Goal: Information Seeking & Learning: Learn about a topic

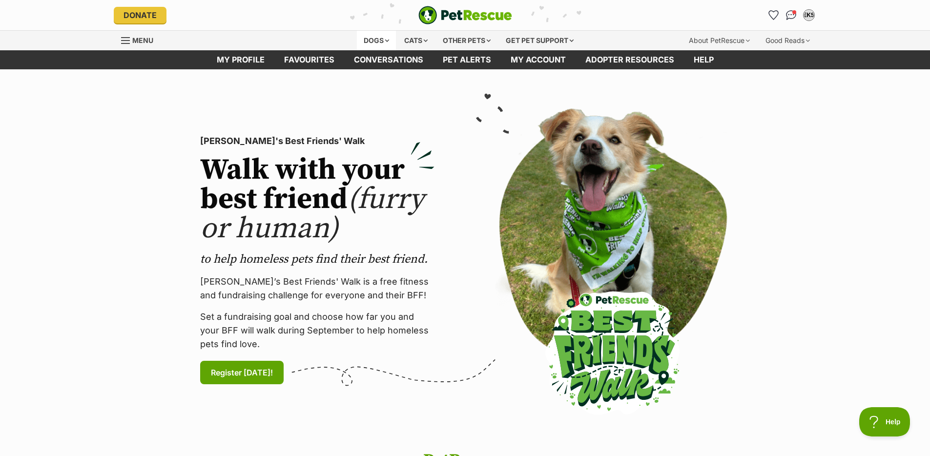
click at [357, 40] on div "Dogs" at bounding box center [376, 41] width 39 height 20
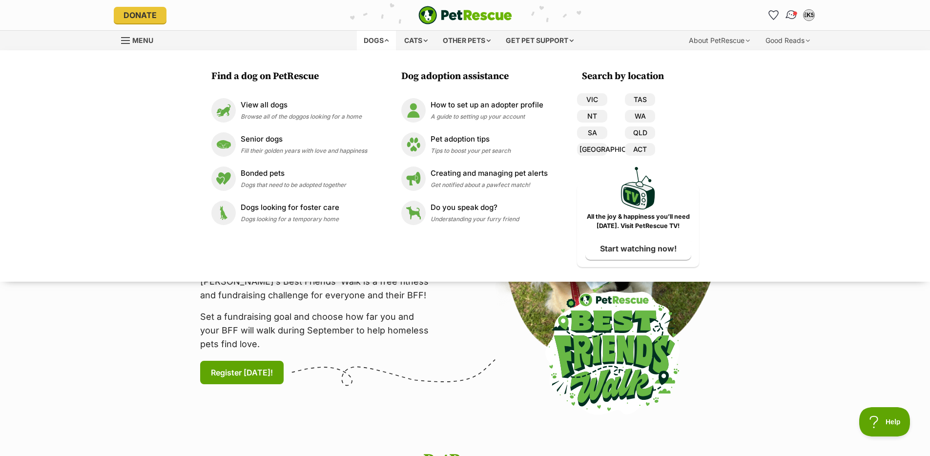
click at [793, 16] on img "Conversations" at bounding box center [791, 15] width 13 height 13
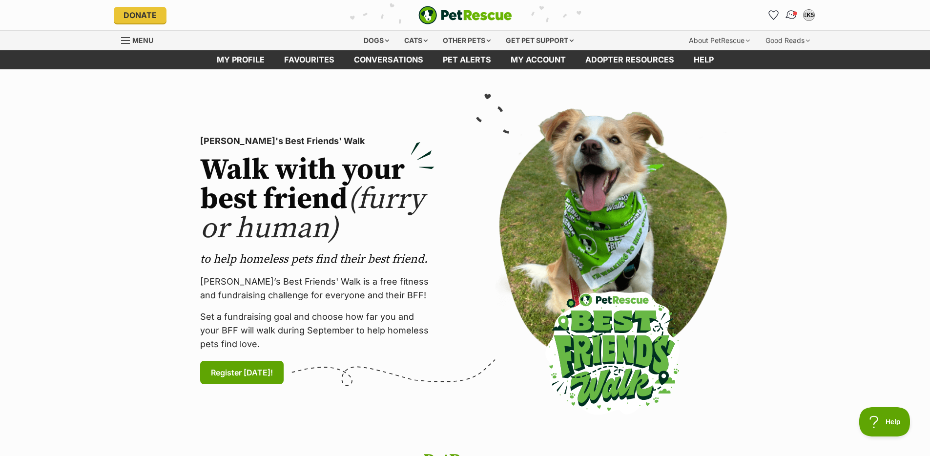
click at [793, 16] on img "Conversations" at bounding box center [791, 15] width 13 height 13
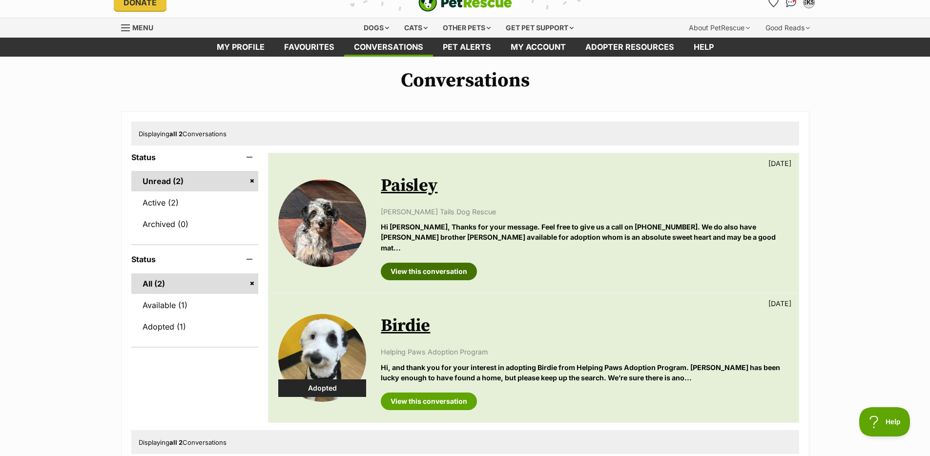
click at [411, 263] on link "View this conversation" at bounding box center [429, 272] width 96 height 18
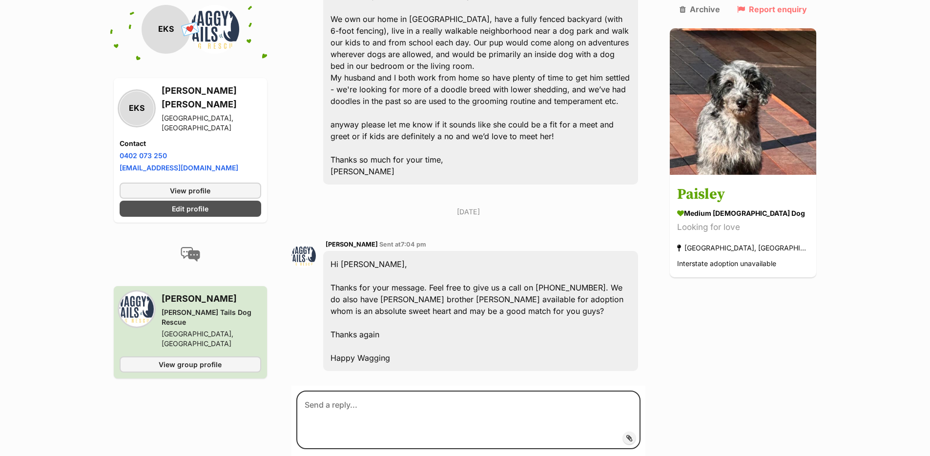
scroll to position [359, 0]
click at [589, 321] on div "Hi Emma, Thanks for your message. Feel free to give us a call on 0467-191-925. …" at bounding box center [481, 312] width 316 height 120
click at [895, 152] on main "Back to all conversations 💌 Conversation participant details EKS EKS Emma Kenne…" at bounding box center [465, 117] width 930 height 790
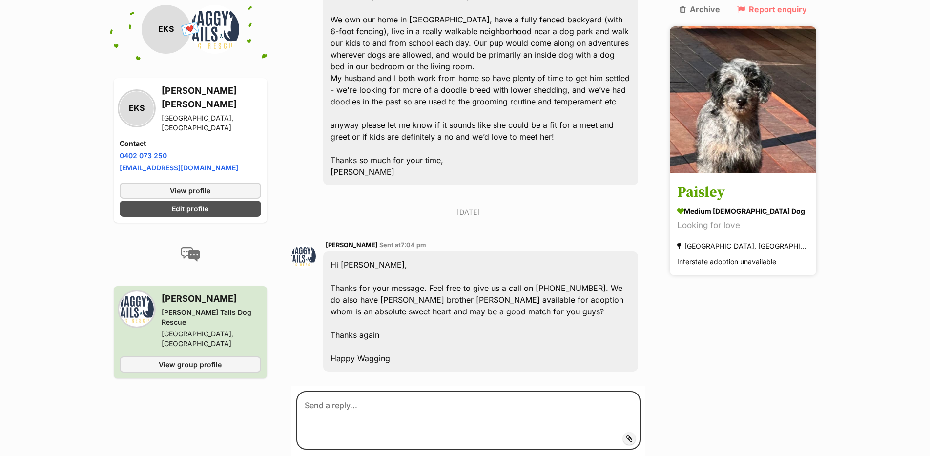
click at [797, 96] on img at bounding box center [743, 99] width 147 height 147
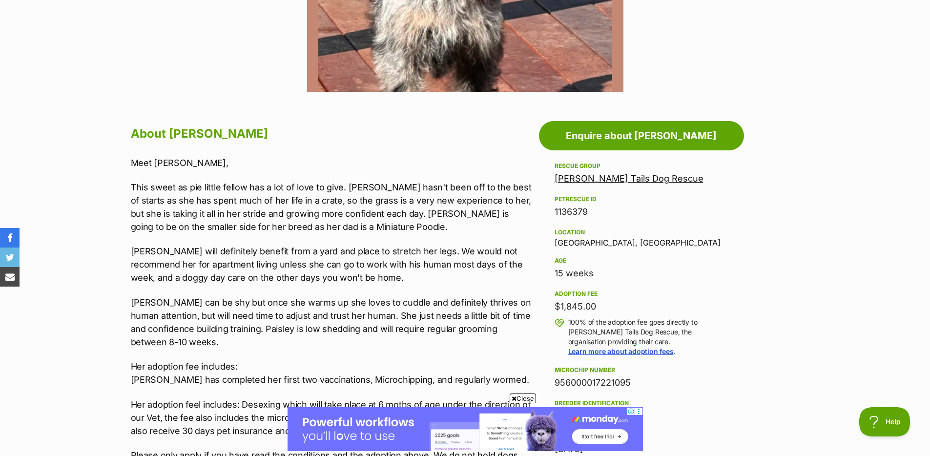
click at [653, 181] on link "[PERSON_NAME] Tails Dog Rescue" at bounding box center [629, 178] width 149 height 10
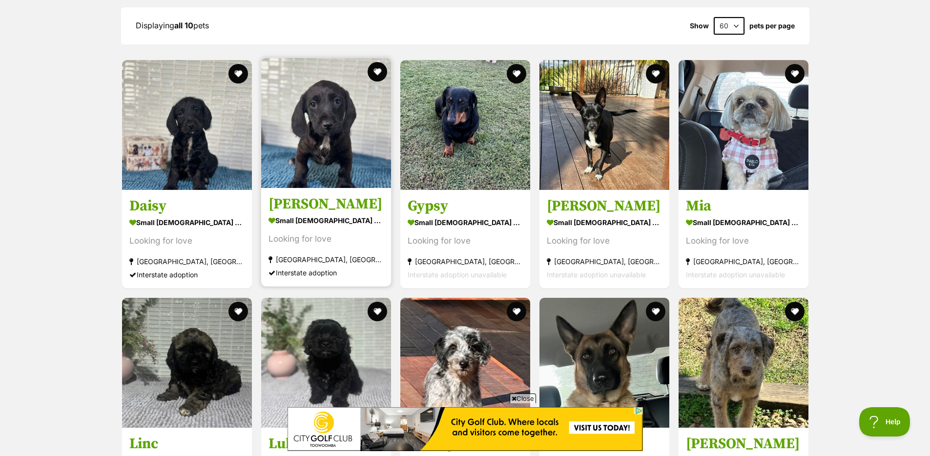
scroll to position [943, 0]
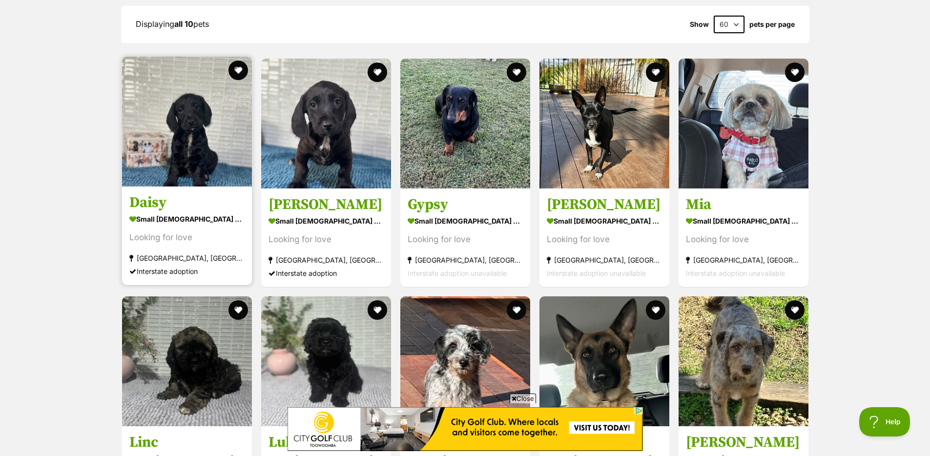
click at [210, 160] on img at bounding box center [187, 122] width 130 height 130
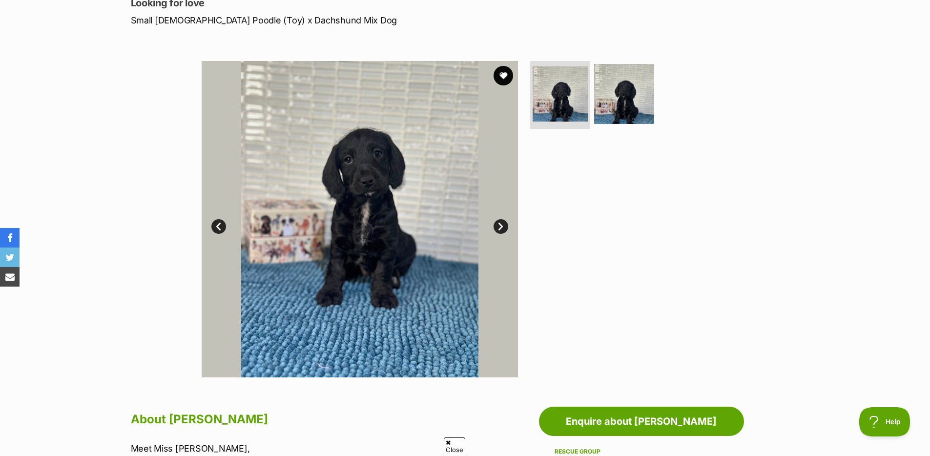
scroll to position [143, 0]
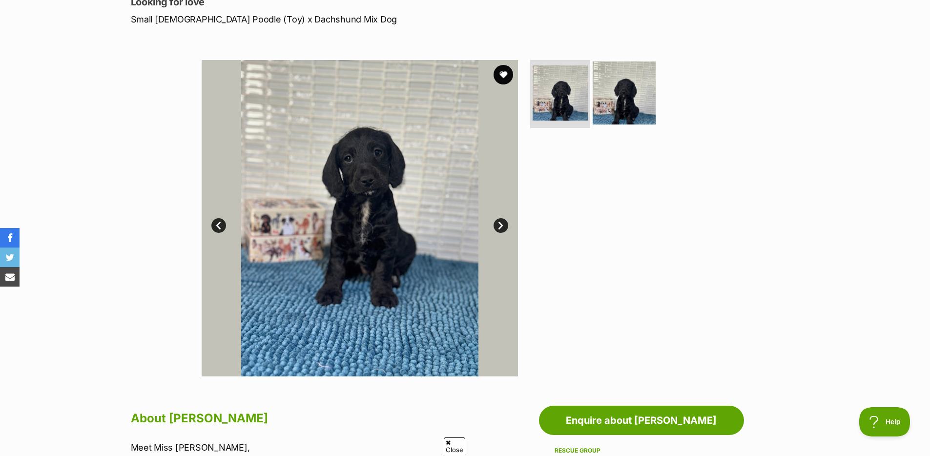
click at [618, 97] on img at bounding box center [624, 92] width 63 height 63
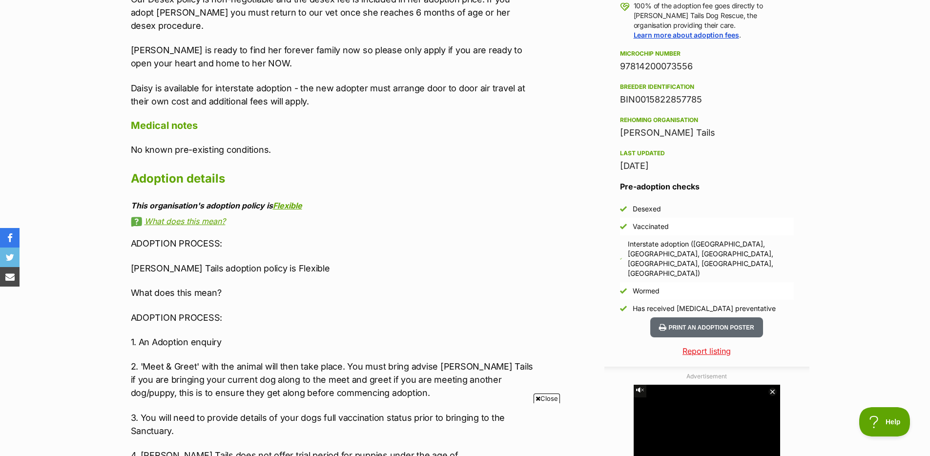
scroll to position [745, 0]
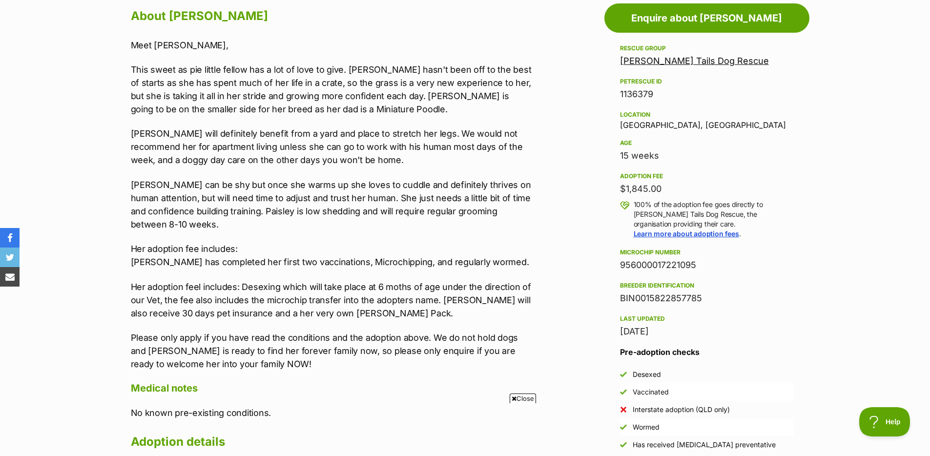
click at [688, 60] on link "Waggy Tails Dog Rescue" at bounding box center [694, 61] width 149 height 10
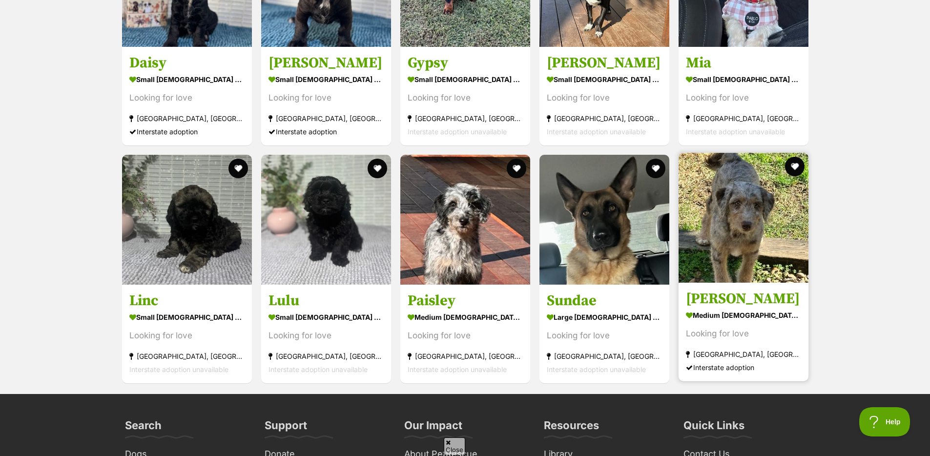
click at [748, 181] on img at bounding box center [744, 218] width 130 height 130
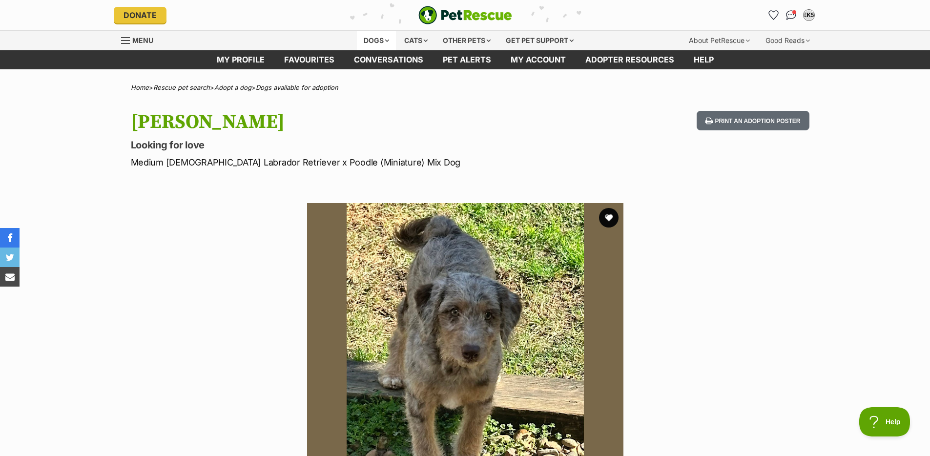
click at [379, 44] on div "Dogs" at bounding box center [376, 41] width 39 height 20
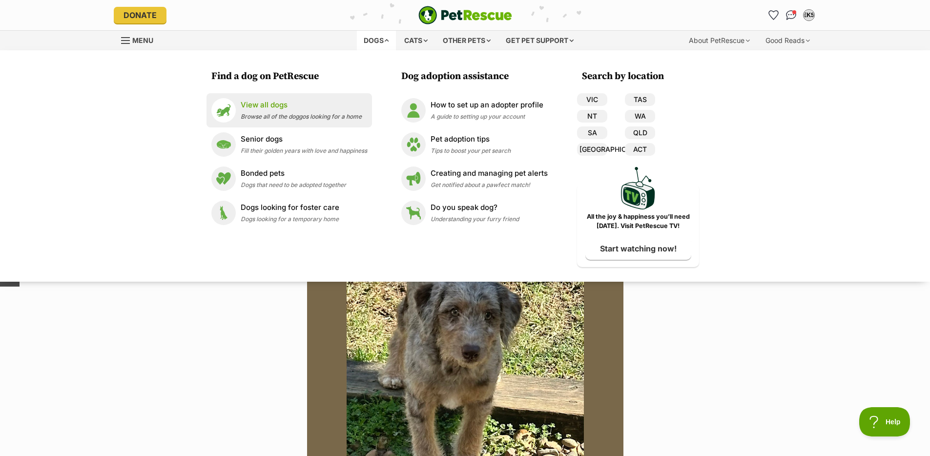
click at [278, 106] on p "View all dogs" at bounding box center [301, 105] width 121 height 11
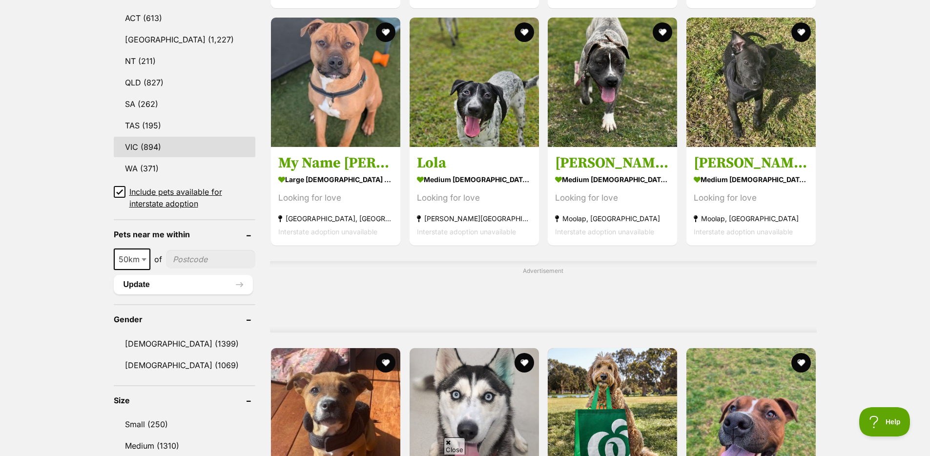
scroll to position [540, 0]
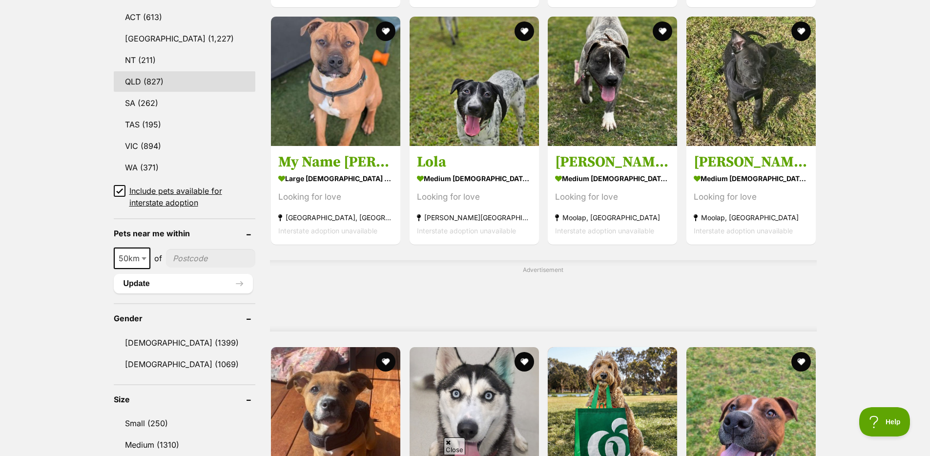
click at [156, 84] on link "QLD (827)" at bounding box center [185, 81] width 142 height 21
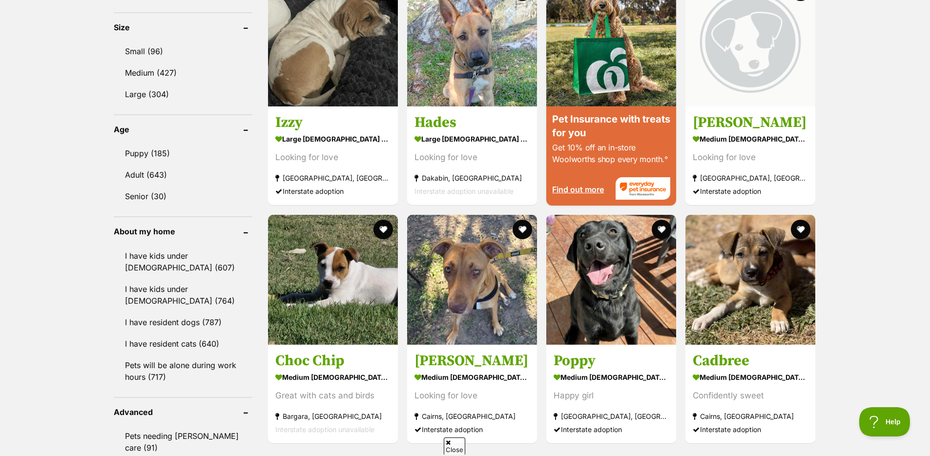
scroll to position [910, 0]
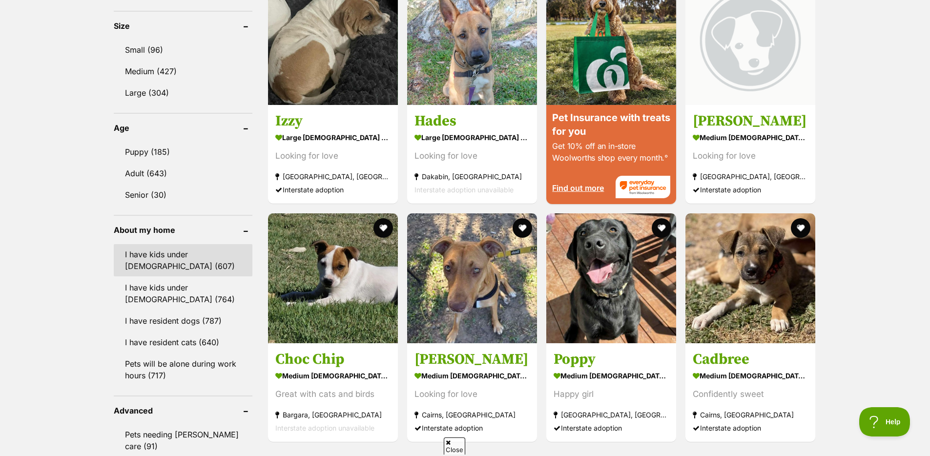
click at [195, 265] on link "I have kids under [DEMOGRAPHIC_DATA] (607)" at bounding box center [183, 260] width 139 height 32
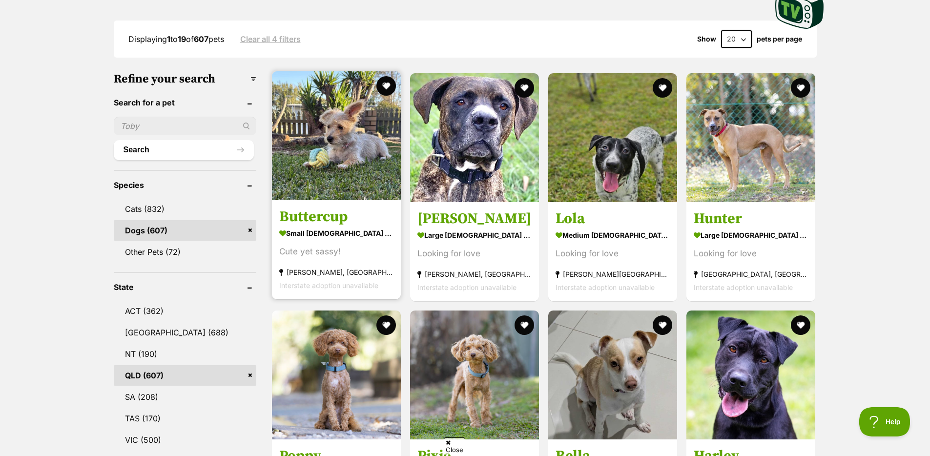
click at [340, 134] on img at bounding box center [336, 135] width 129 height 129
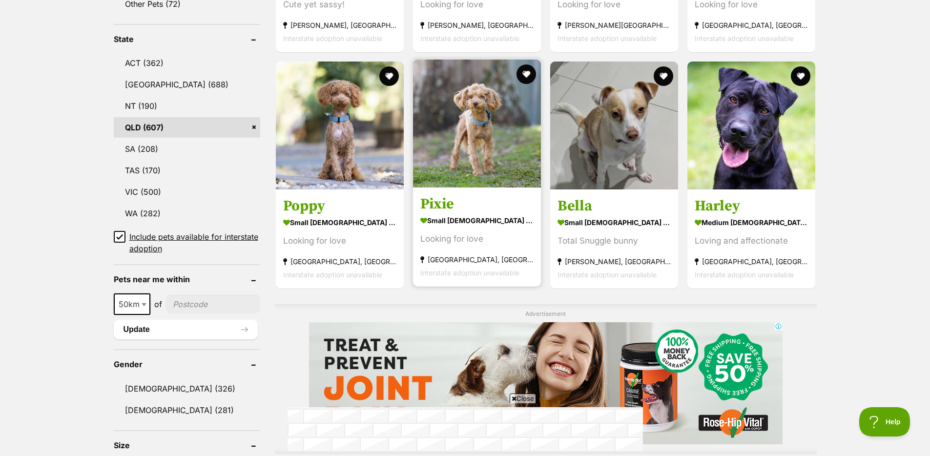
click at [464, 124] on img at bounding box center [477, 124] width 128 height 128
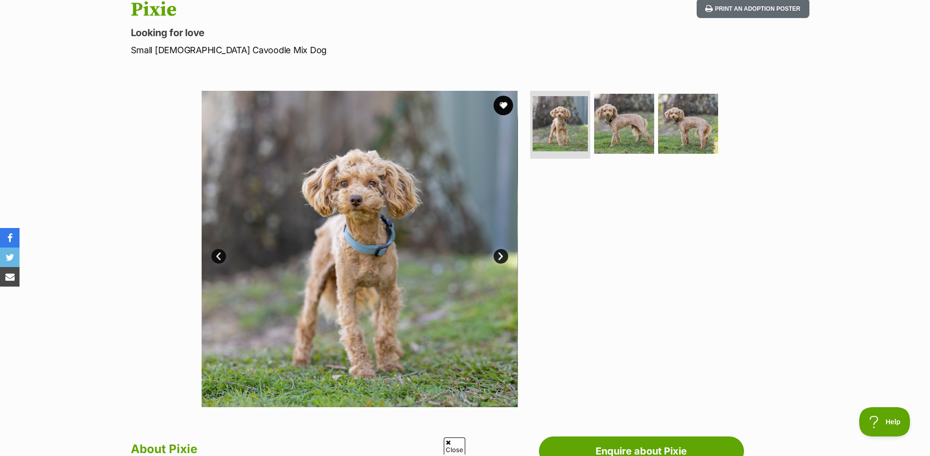
scroll to position [118, 0]
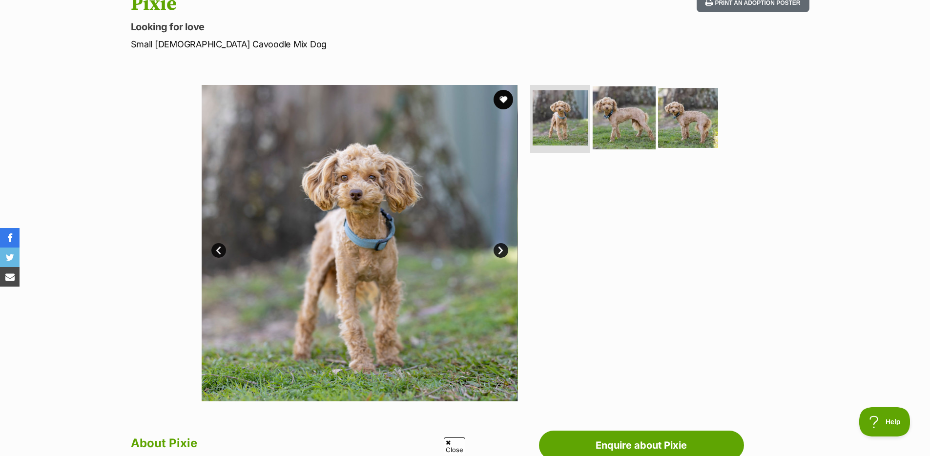
click at [631, 125] on img at bounding box center [624, 117] width 63 height 63
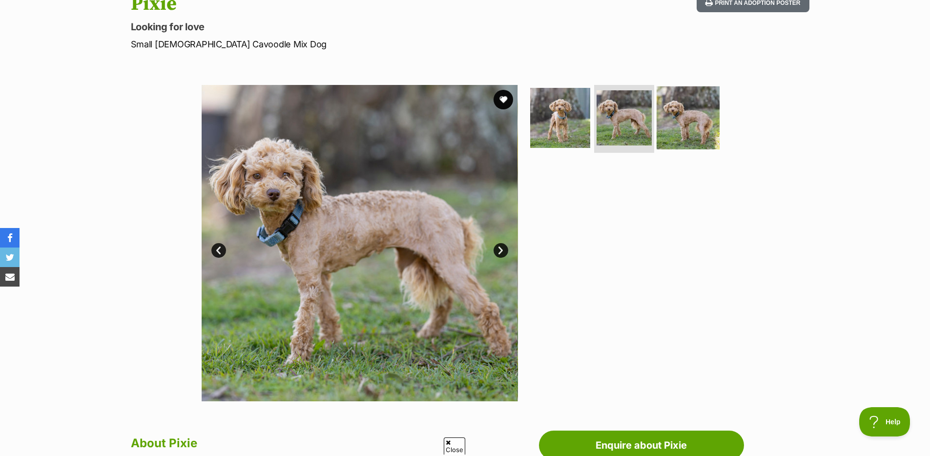
click at [691, 122] on img at bounding box center [688, 117] width 63 height 63
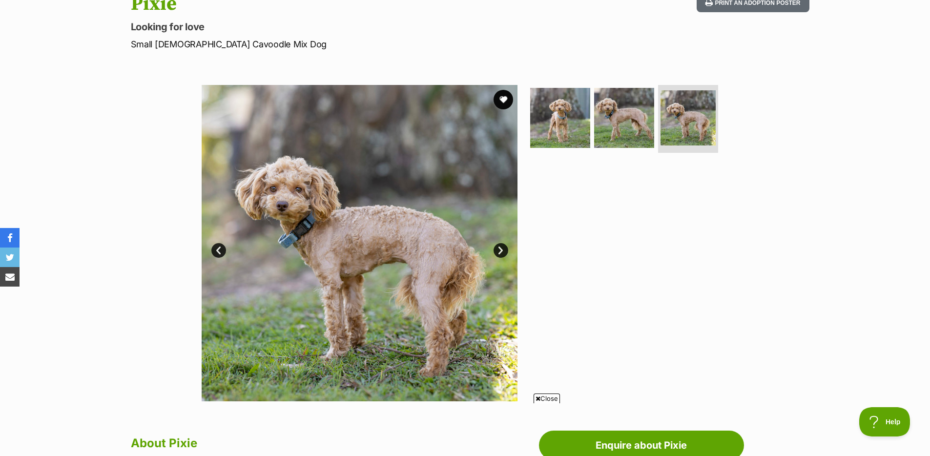
scroll to position [0, 0]
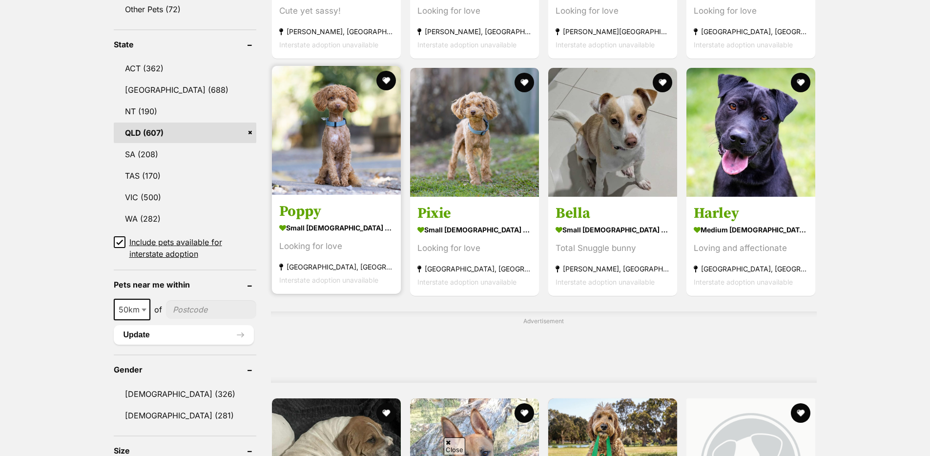
click at [309, 156] on img at bounding box center [336, 130] width 129 height 129
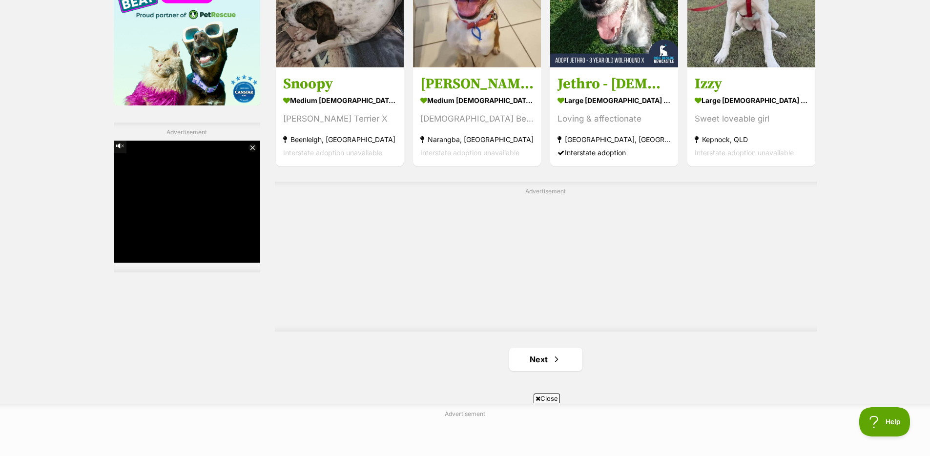
scroll to position [1737, 0]
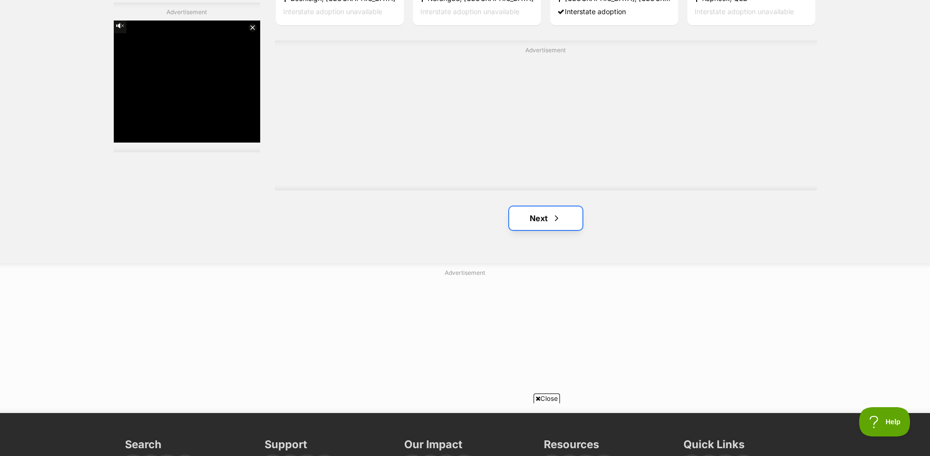
click at [570, 222] on link "Next" at bounding box center [545, 218] width 73 height 23
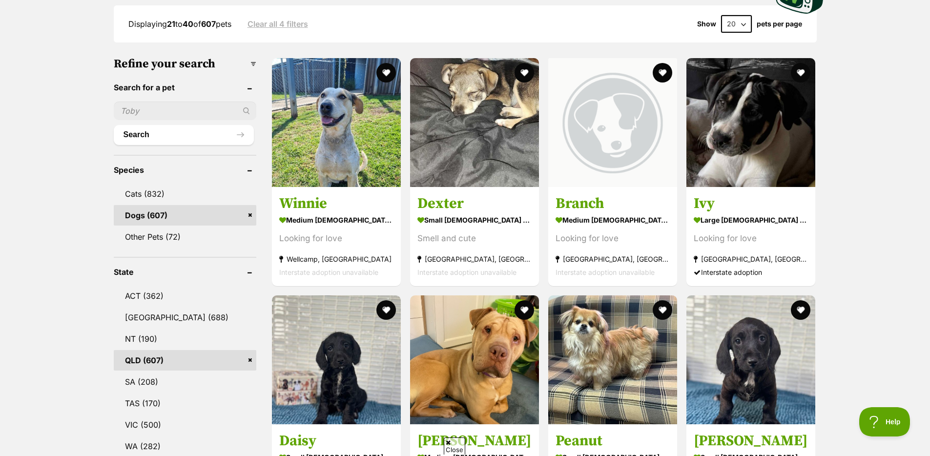
scroll to position [291, 0]
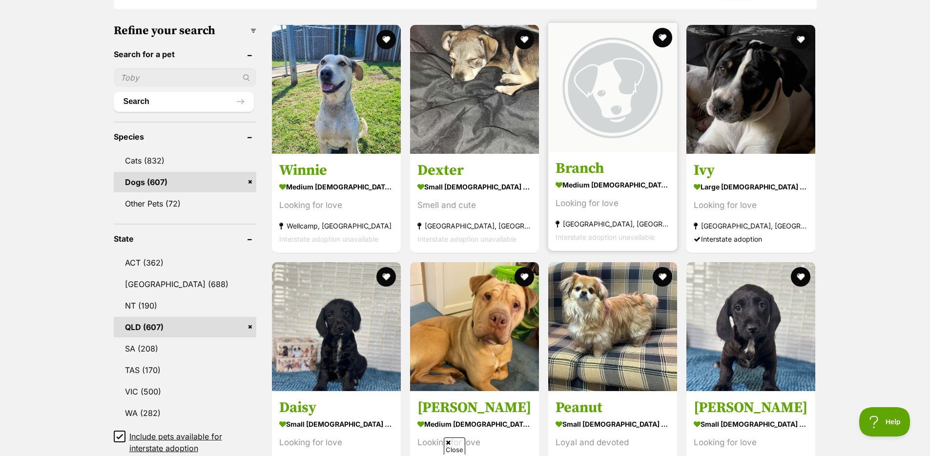
click at [623, 118] on img at bounding box center [613, 87] width 129 height 129
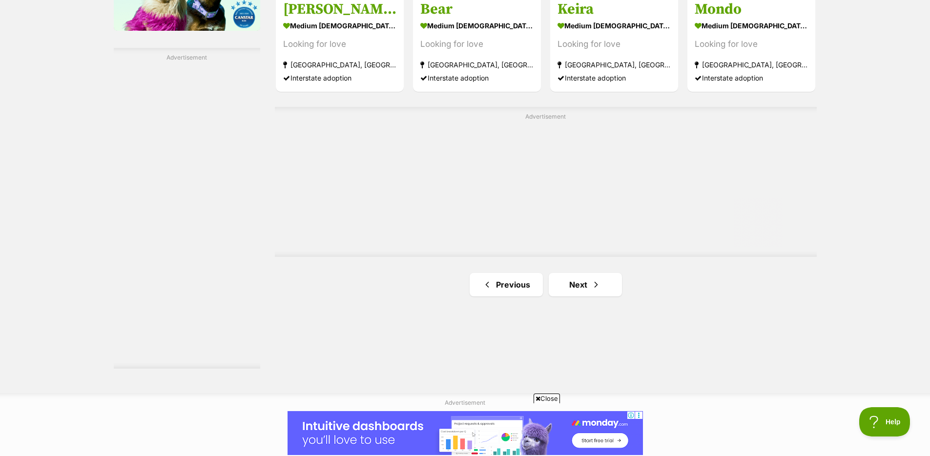
scroll to position [1671, 0]
click at [600, 285] on span "Next page" at bounding box center [596, 284] width 10 height 12
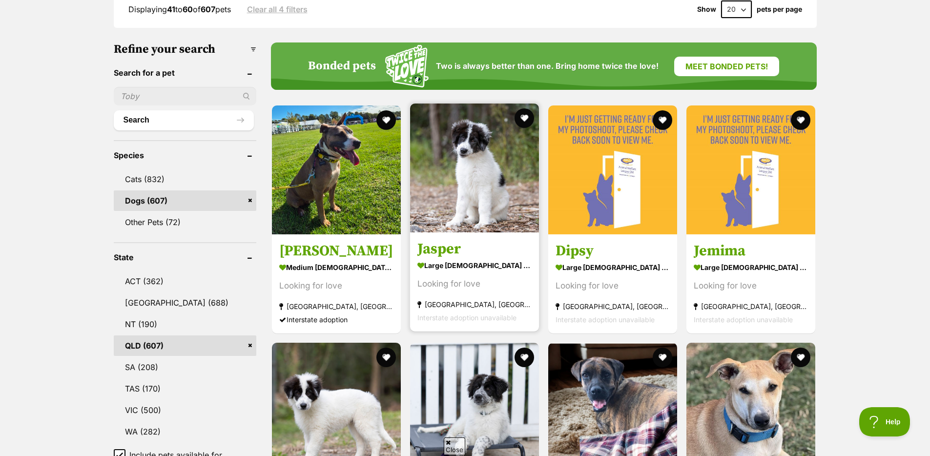
scroll to position [275, 0]
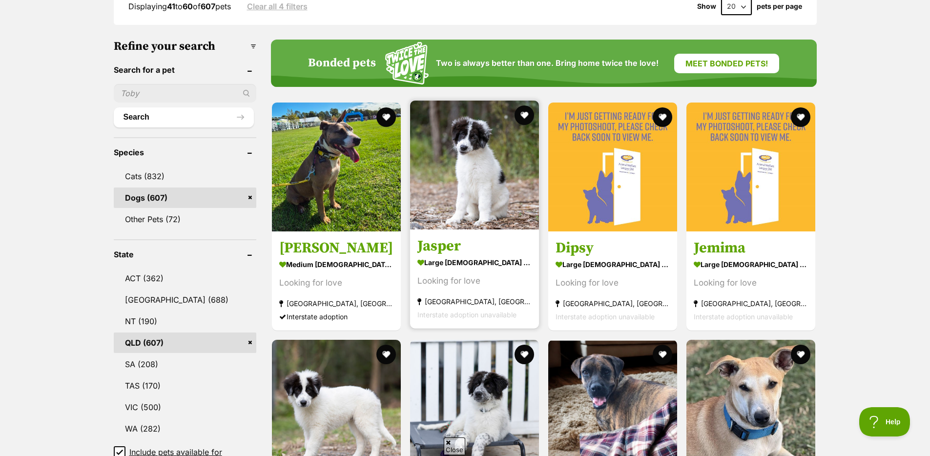
click at [445, 198] on img at bounding box center [474, 165] width 129 height 129
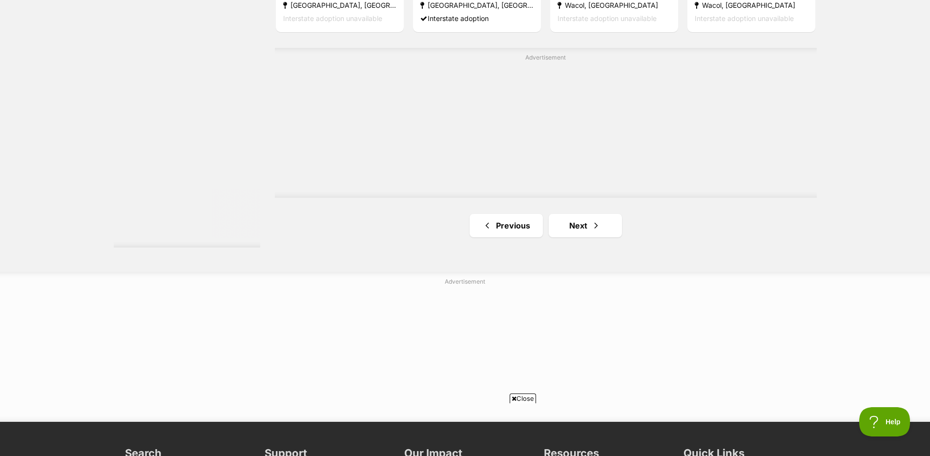
scroll to position [1895, 0]
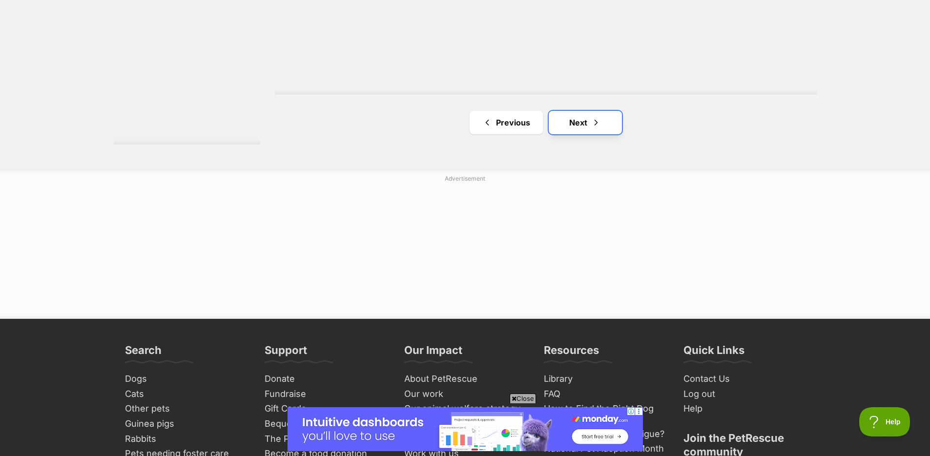
click at [575, 130] on link "Next" at bounding box center [585, 122] width 73 height 23
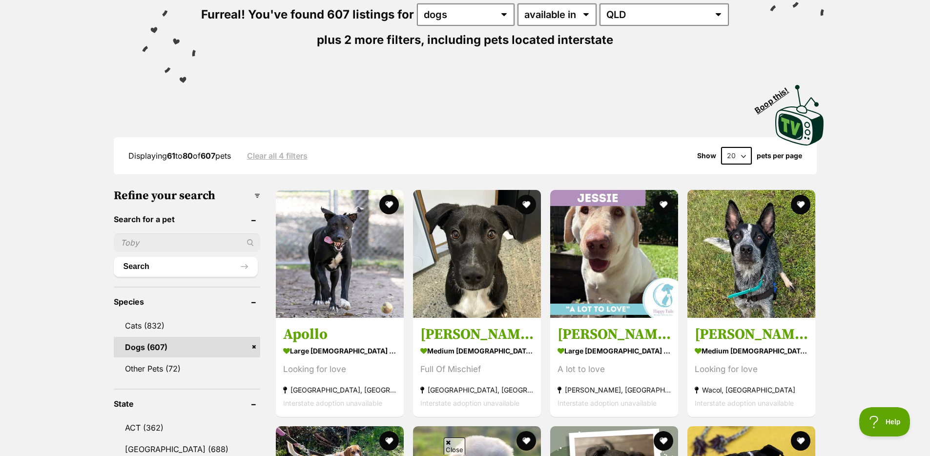
scroll to position [157, 0]
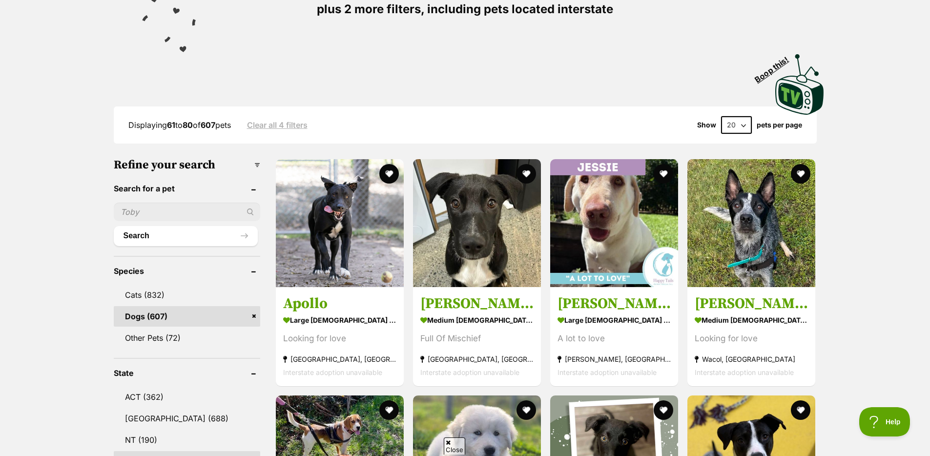
click at [180, 217] on input "text" at bounding box center [187, 212] width 147 height 19
type input "winnie"
click at [114, 226] on button "Search" at bounding box center [186, 236] width 144 height 20
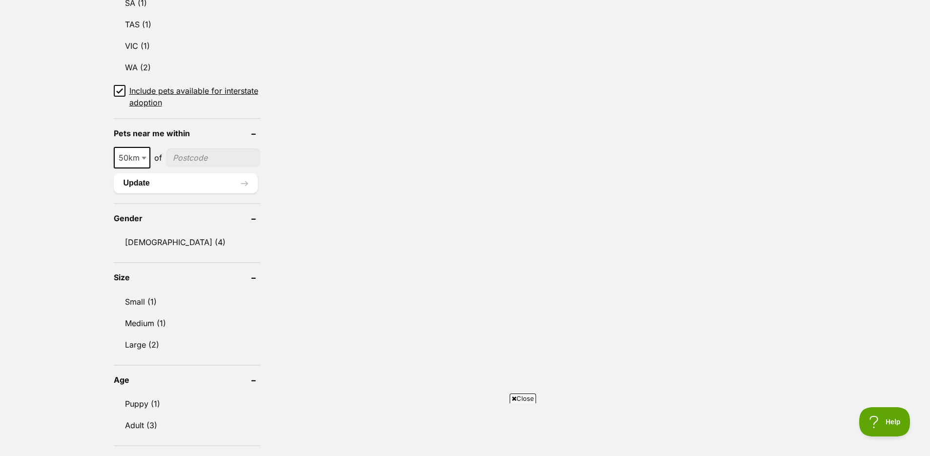
scroll to position [804, 0]
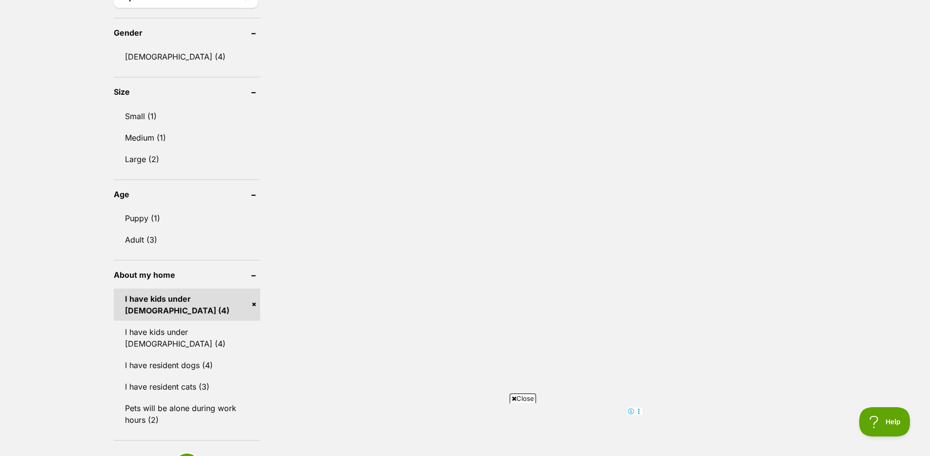
click at [254, 296] on link "I have kids under [DEMOGRAPHIC_DATA] (4)" at bounding box center [187, 305] width 147 height 32
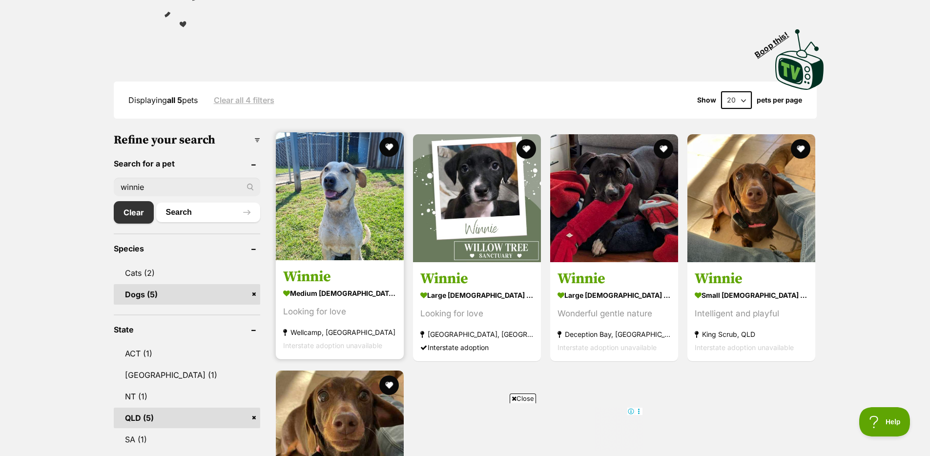
scroll to position [180, 0]
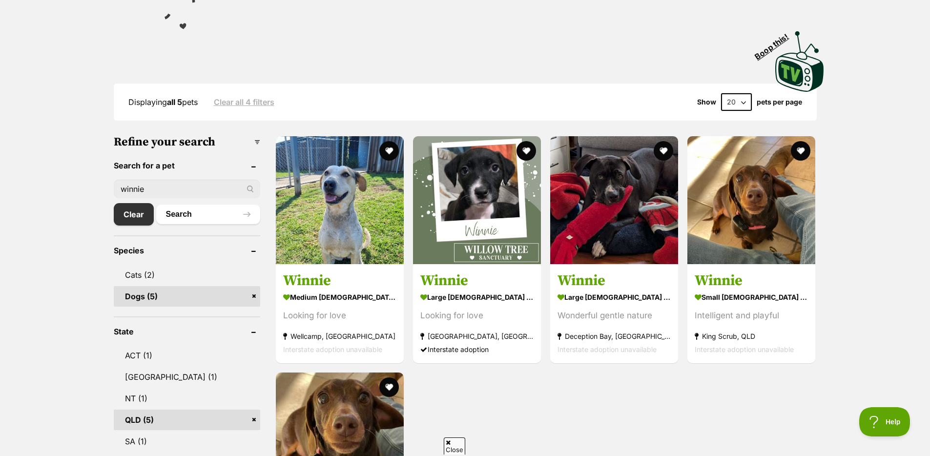
click at [204, 185] on input "winnie" at bounding box center [187, 189] width 147 height 19
type input "sam"
click at [156, 205] on button "Search" at bounding box center [208, 215] width 104 height 20
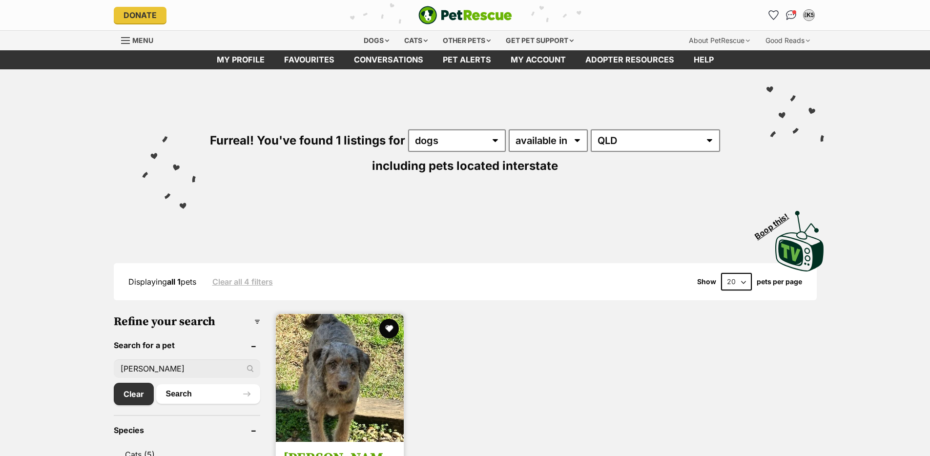
click at [370, 378] on img at bounding box center [340, 378] width 128 height 128
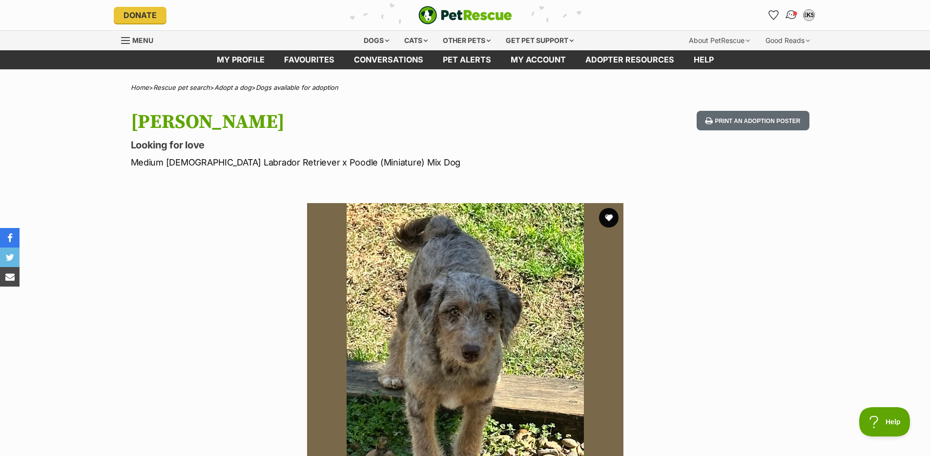
click at [795, 9] on link "Conversations" at bounding box center [792, 15] width 20 height 20
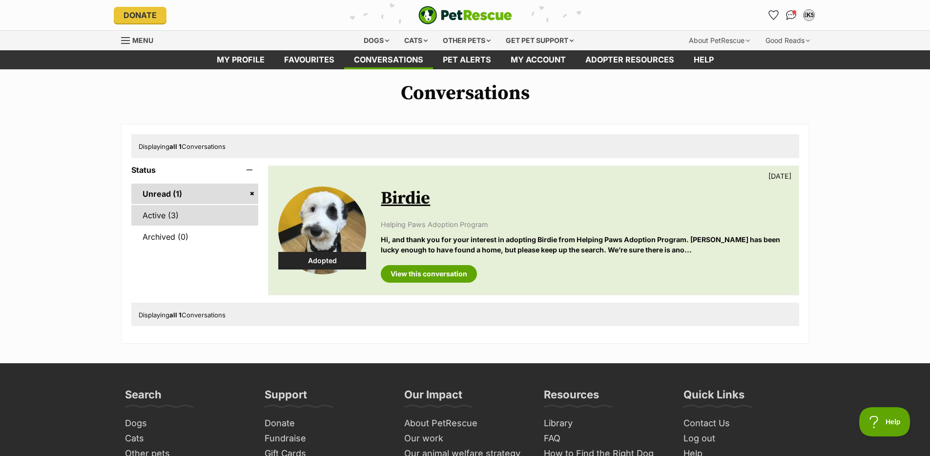
click at [191, 215] on link "Active (3)" at bounding box center [194, 215] width 127 height 21
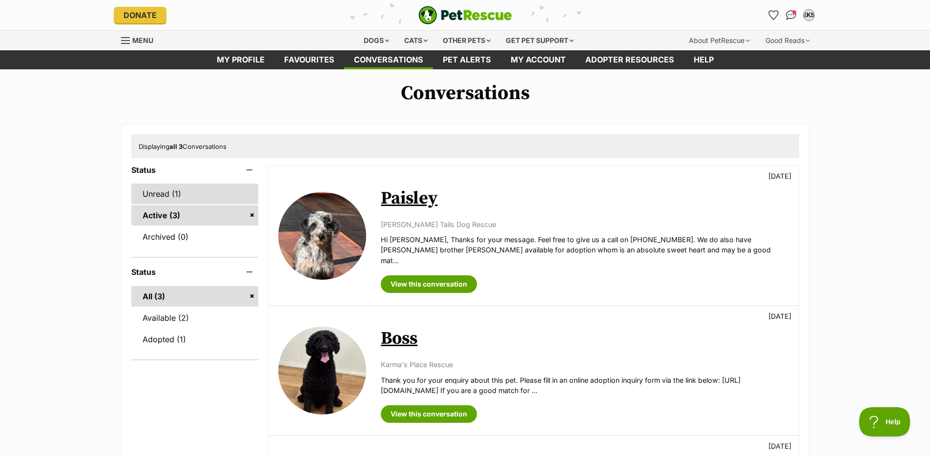
click at [194, 192] on link "Unread (1)" at bounding box center [194, 194] width 127 height 21
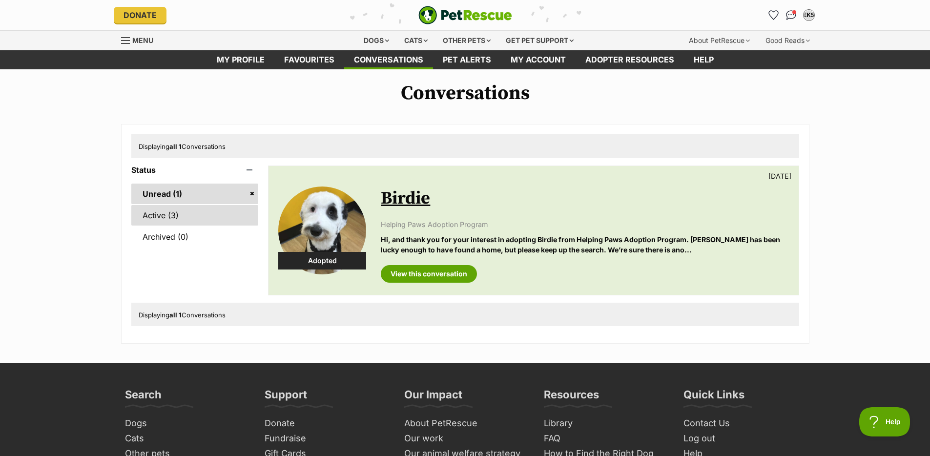
click at [196, 218] on link "Active (3)" at bounding box center [194, 215] width 127 height 21
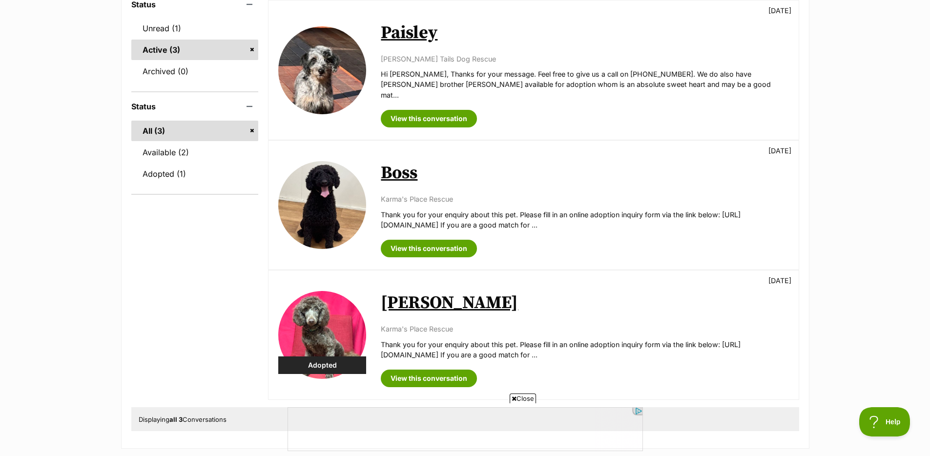
scroll to position [171, 0]
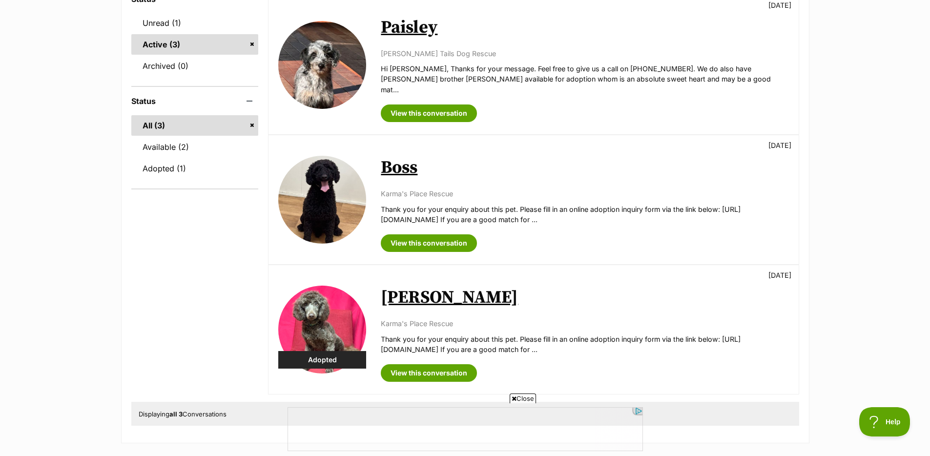
click at [413, 292] on link "[PERSON_NAME]" at bounding box center [449, 298] width 137 height 22
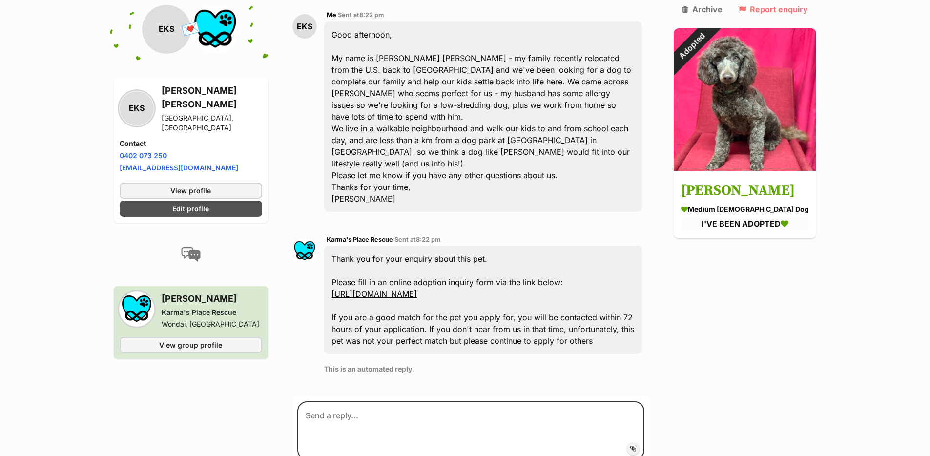
scroll to position [279, 0]
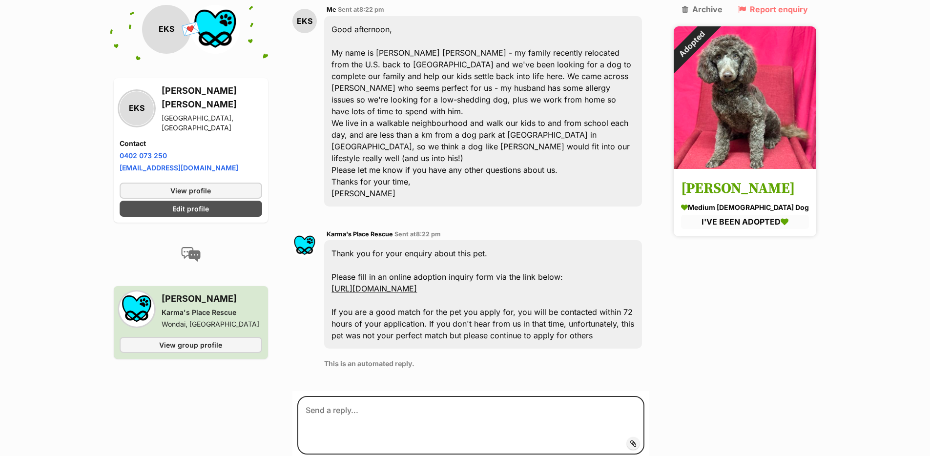
click at [742, 171] on link "Grover medium male Dog I'VE BEEN ADOPTED" at bounding box center [745, 203] width 143 height 65
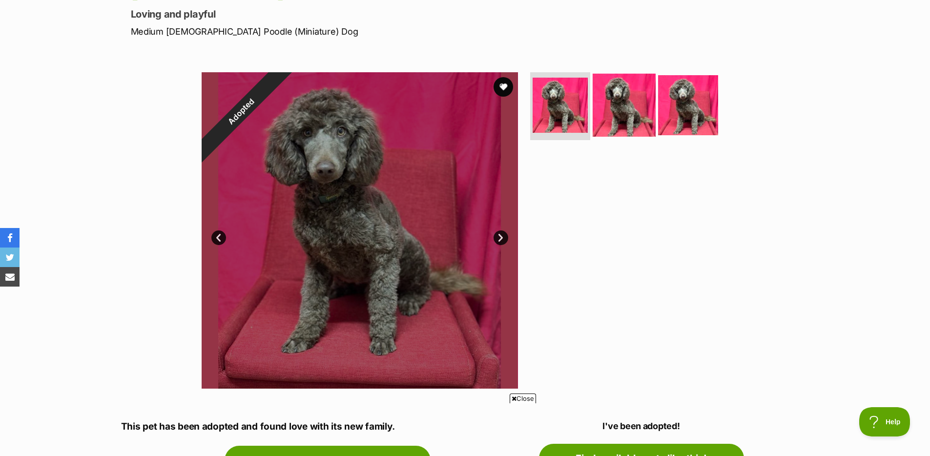
click at [625, 110] on img at bounding box center [624, 104] width 63 height 63
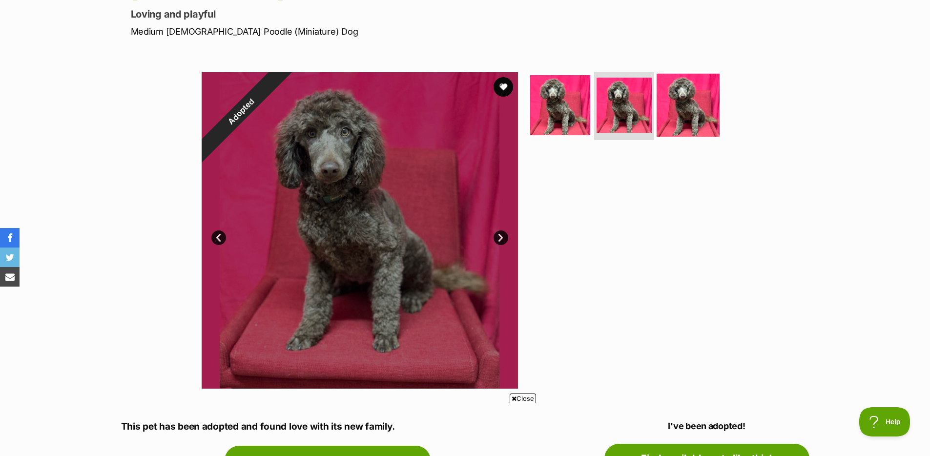
click at [663, 116] on img at bounding box center [688, 104] width 63 height 63
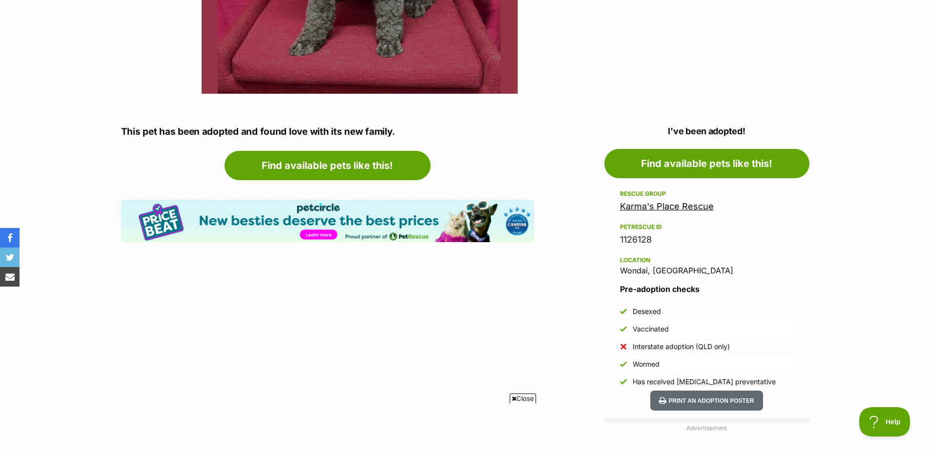
scroll to position [430, 0]
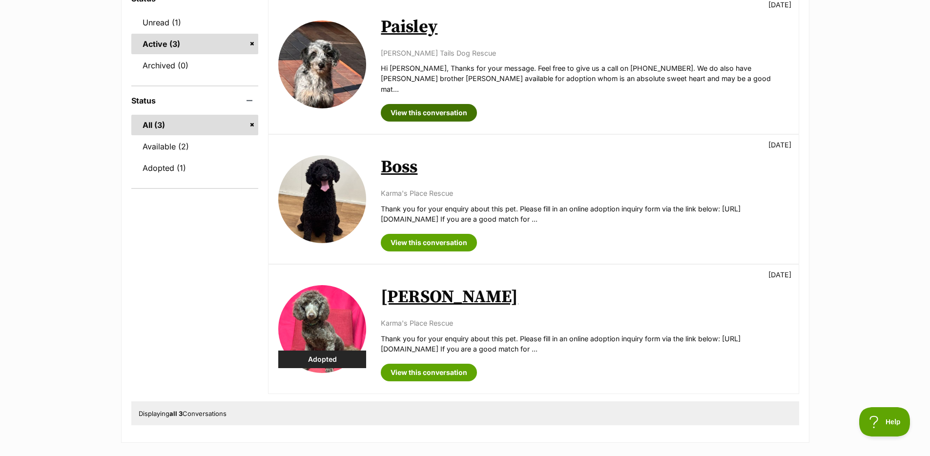
click at [418, 106] on link "View this conversation" at bounding box center [429, 113] width 96 height 18
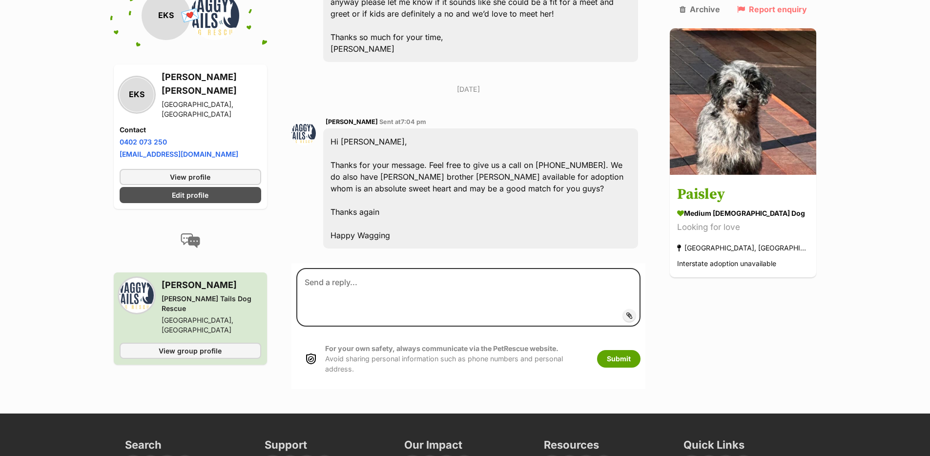
scroll to position [492, 0]
